Goal: Navigation & Orientation: Find specific page/section

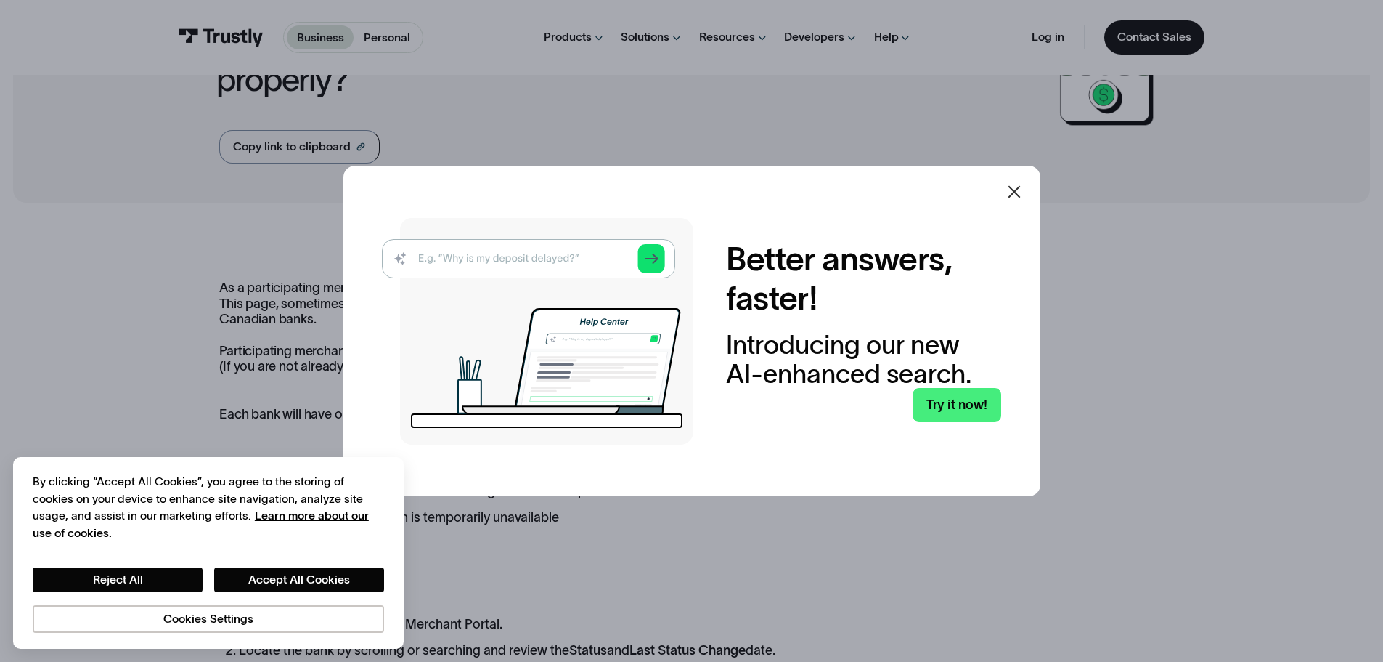
scroll to position [145, 0]
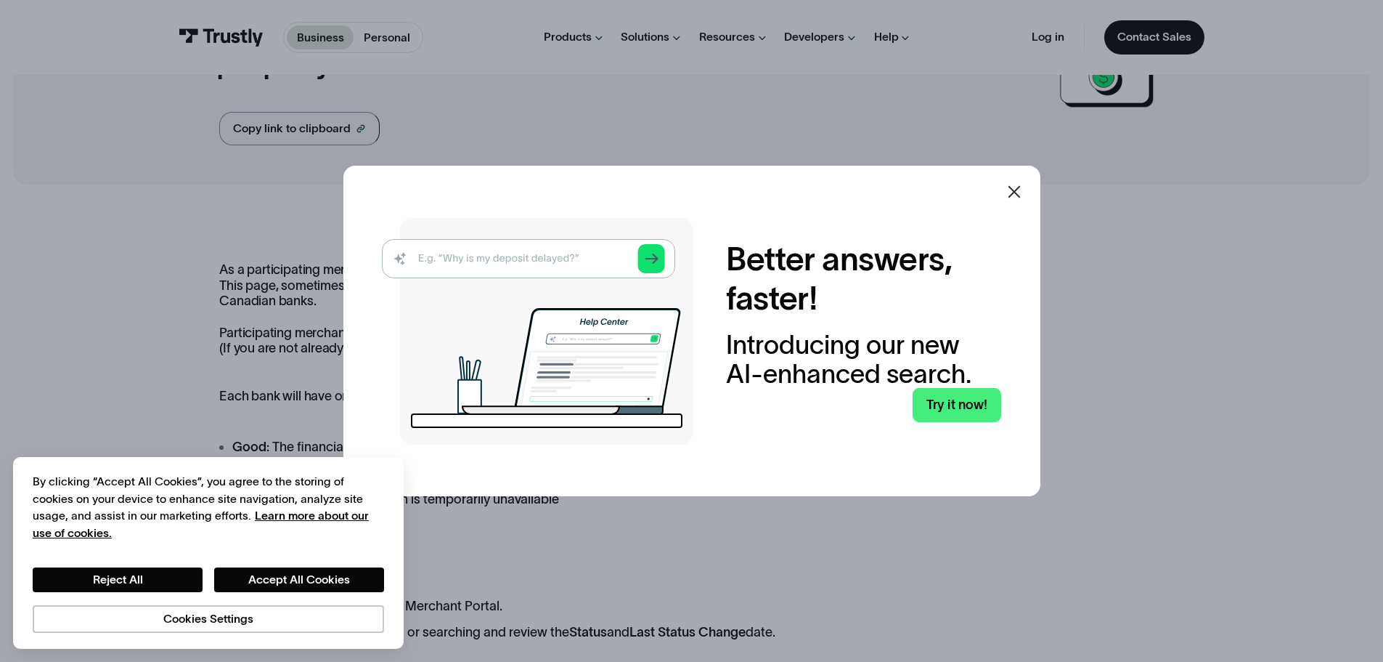
click at [1022, 208] on div at bounding box center [1014, 191] width 35 height 35
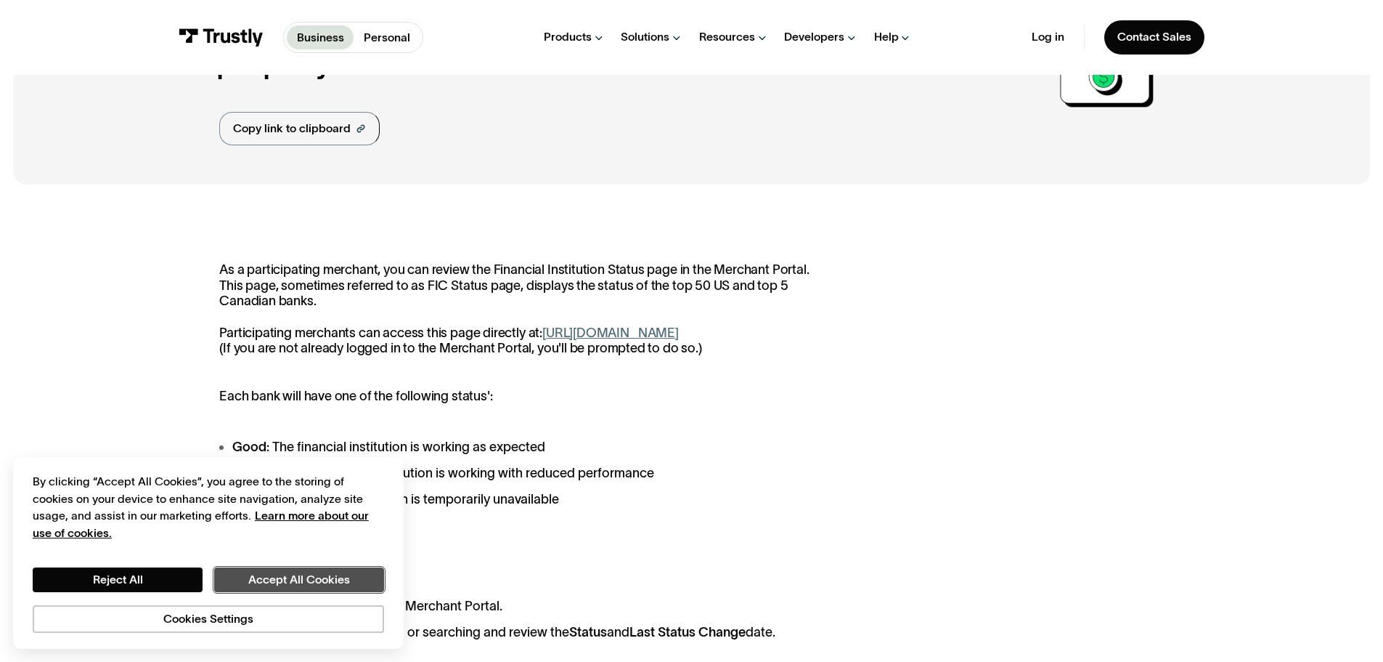
click at [331, 569] on button "Accept All Cookies" at bounding box center [299, 579] width 170 height 25
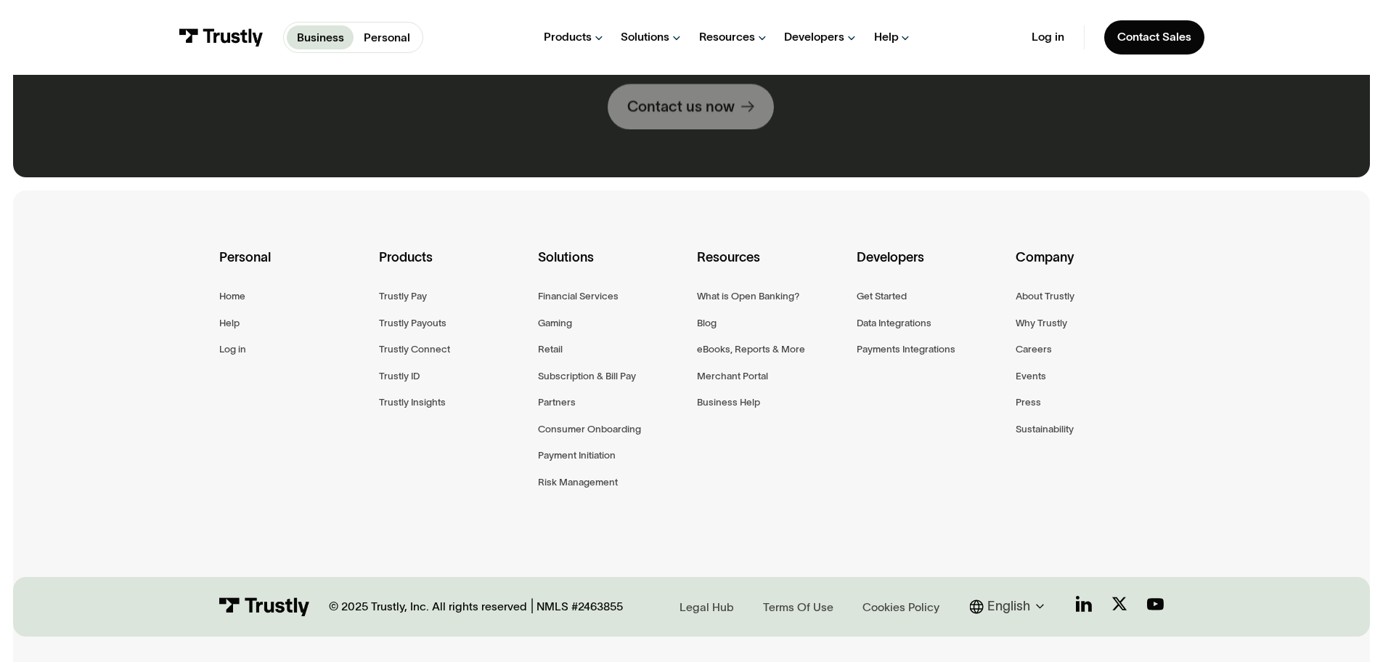
scroll to position [1203, 0]
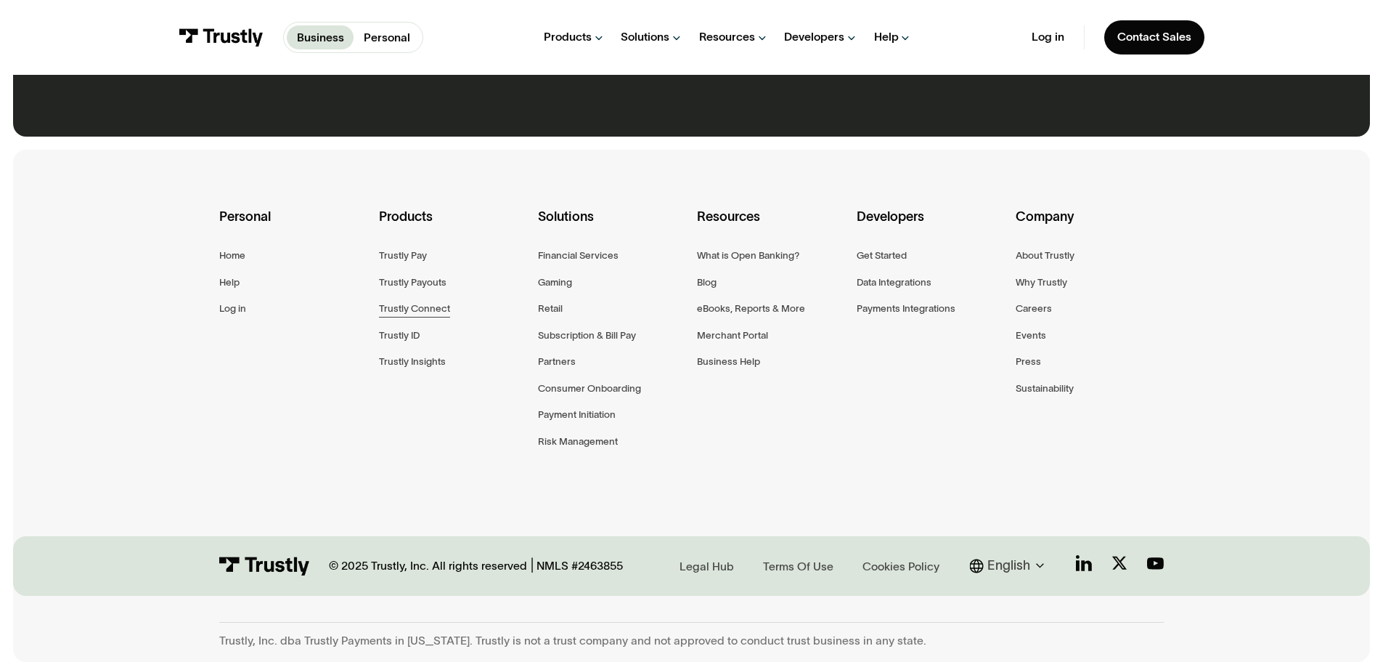
click at [444, 309] on div "Trustly Connect" at bounding box center [414, 308] width 71 height 17
click at [413, 365] on div "Trustly Insights" at bounding box center [412, 361] width 67 height 17
